Goal: Task Accomplishment & Management: Manage account settings

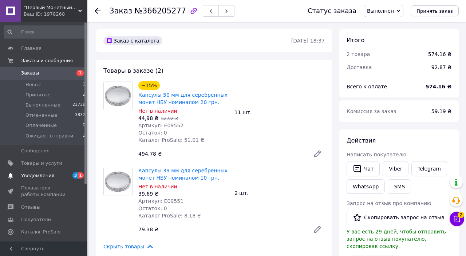
click at [71, 180] on link "Уведомления 3 1" at bounding box center [45, 176] width 90 height 12
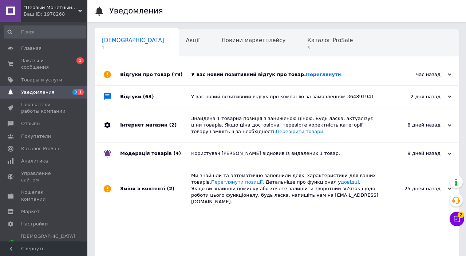
scroll to position [0, 3]
click at [306, 75] on link "Переглянути" at bounding box center [323, 74] width 35 height 5
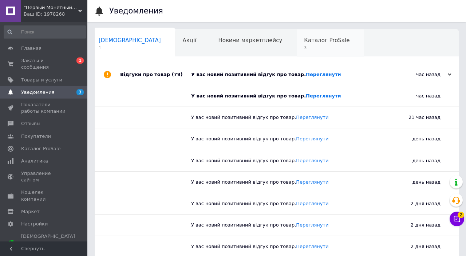
click at [304, 46] on span "3" at bounding box center [327, 47] width 46 height 5
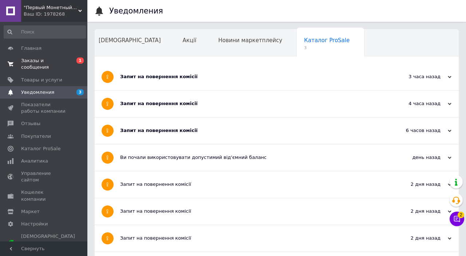
click at [59, 65] on span "Заказы и сообщения" at bounding box center [44, 64] width 46 height 13
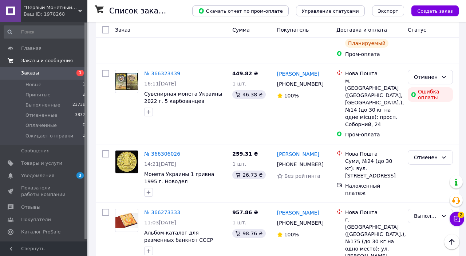
scroll to position [311, 0]
click at [461, 226] on button "Чат с покупателем 2" at bounding box center [457, 219] width 15 height 15
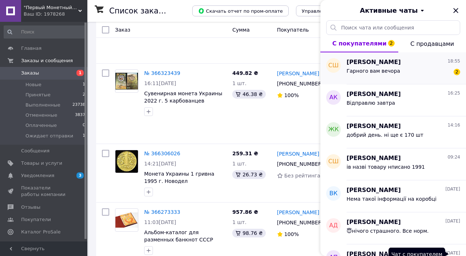
click at [421, 73] on div "Гарного вам вечора 2" at bounding box center [404, 73] width 114 height 12
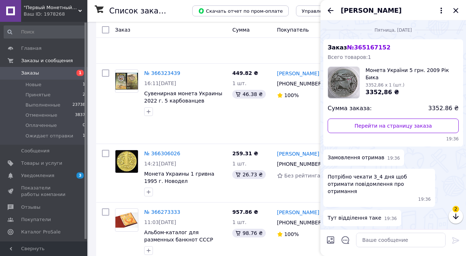
scroll to position [144, 0]
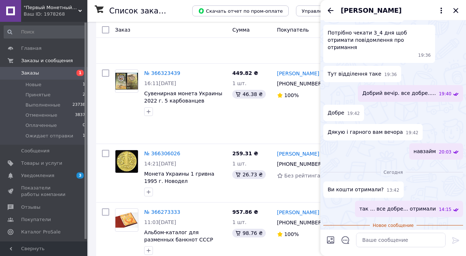
click at [404, 256] on div "Сегодня Ви кошти отримали? 13:42 так ... все добре... отримали 14:15 Новое сооб…" at bounding box center [393, 218] width 146 height 110
click at [352, 256] on div "Гарного вам вечора 18:55" at bounding box center [362, 261] width 78 height 16
click at [421, 240] on div "Добре 18:55" at bounding box center [393, 242] width 140 height 16
click at [419, 241] on div "Добре 18:55" at bounding box center [393, 242] width 140 height 16
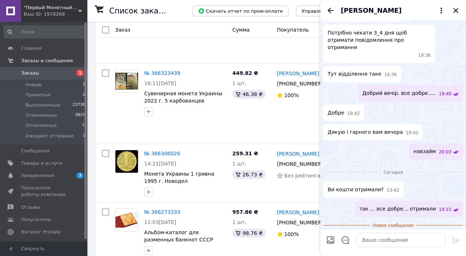
click at [351, 240] on span "18:55" at bounding box center [353, 243] width 13 height 6
click at [457, 17] on div "[PERSON_NAME]" at bounding box center [393, 10] width 146 height 20
click at [458, 12] on icon "Закрыть" at bounding box center [456, 10] width 9 height 9
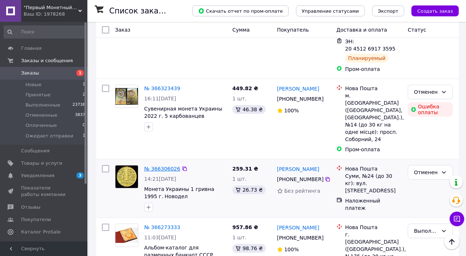
click at [172, 166] on link "№ 366306026" at bounding box center [162, 169] width 36 height 6
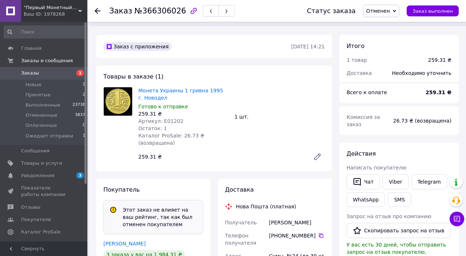
scroll to position [11, 0]
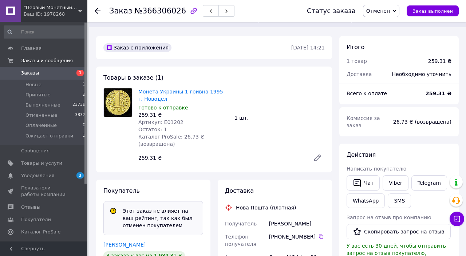
click at [52, 74] on span "Заказы" at bounding box center [44, 73] width 46 height 7
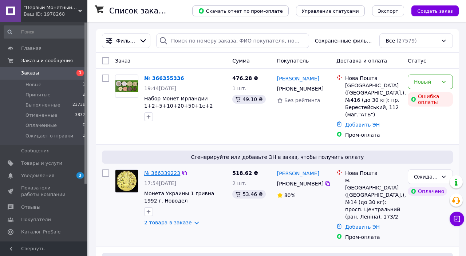
click at [171, 170] on link "№ 366339223" at bounding box center [162, 173] width 36 height 6
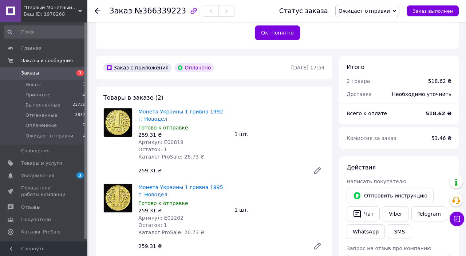
scroll to position [206, 0]
click at [60, 80] on li "Новые 1" at bounding box center [45, 85] width 90 height 10
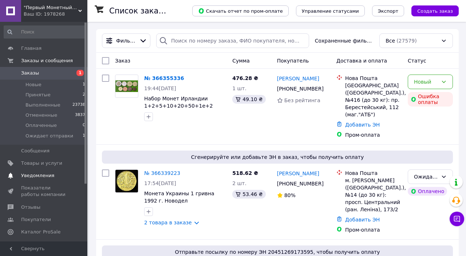
click at [47, 170] on link "Уведомления 0 0" at bounding box center [45, 176] width 90 height 12
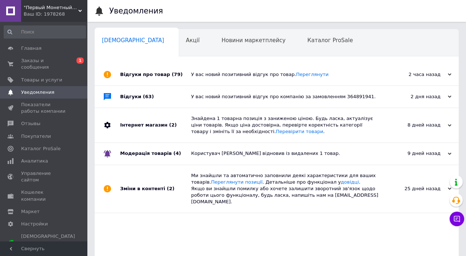
scroll to position [0, 3]
click at [54, 80] on span "Товары и услуги" at bounding box center [41, 80] width 41 height 7
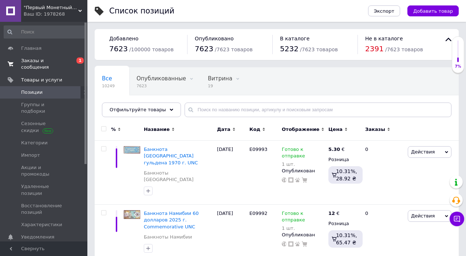
click at [50, 65] on span "Заказы и сообщения" at bounding box center [44, 64] width 46 height 13
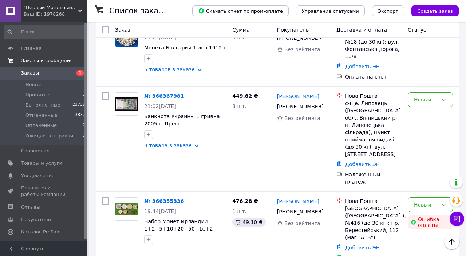
scroll to position [44, 0]
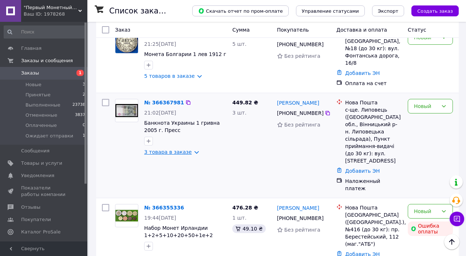
click at [182, 149] on link "3 товара в заказе" at bounding box center [168, 152] width 48 height 6
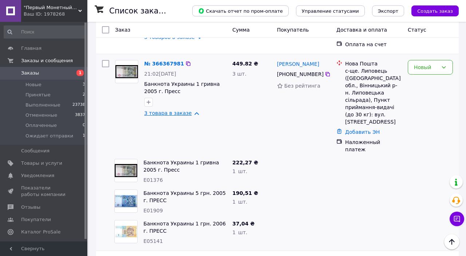
scroll to position [86, 0]
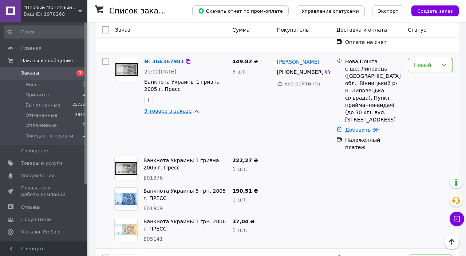
click at [188, 108] on link "3 товара в заказе" at bounding box center [168, 111] width 48 height 6
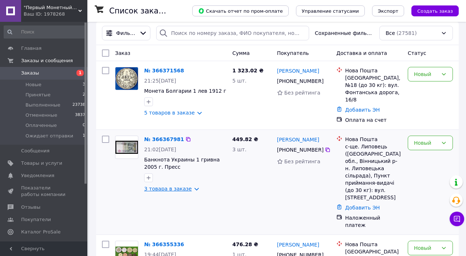
scroll to position [9, 0]
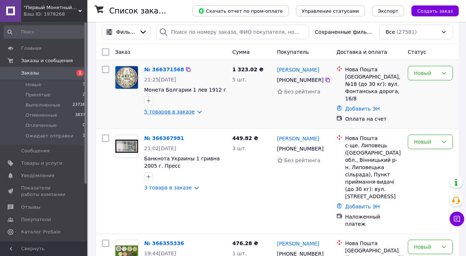
click at [189, 115] on link "5 товаров в заказе" at bounding box center [169, 112] width 51 height 6
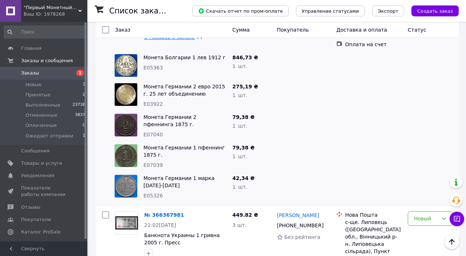
scroll to position [118, 0]
